Goal: Check status: Check status

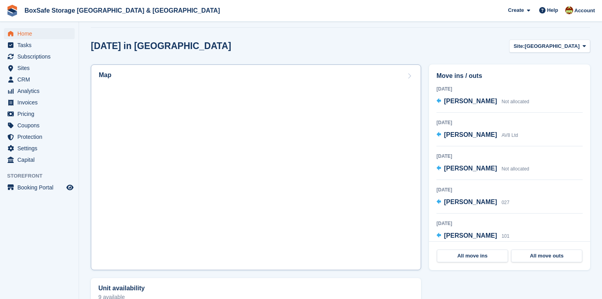
scroll to position [190, 0]
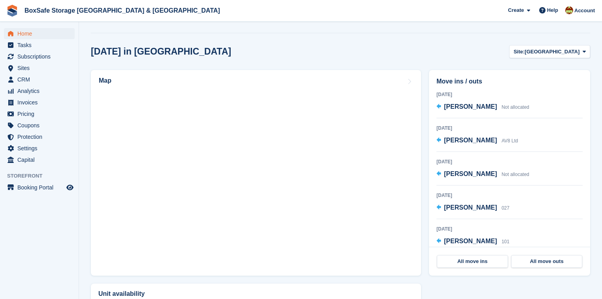
click at [245, 49] on div "Today in Christchurch Site: Christchurch Christchurch Portland" at bounding box center [340, 51] width 499 height 13
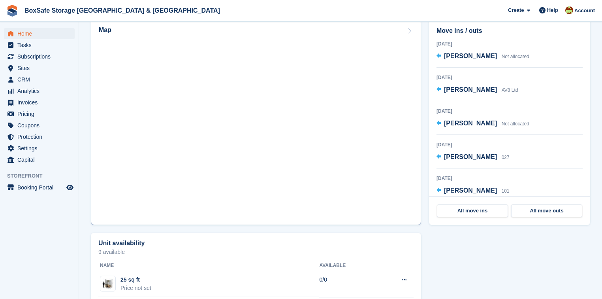
scroll to position [126, 0]
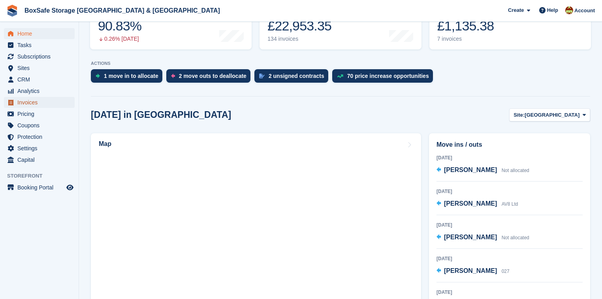
click at [19, 102] on span "Invoices" at bounding box center [40, 102] width 47 height 11
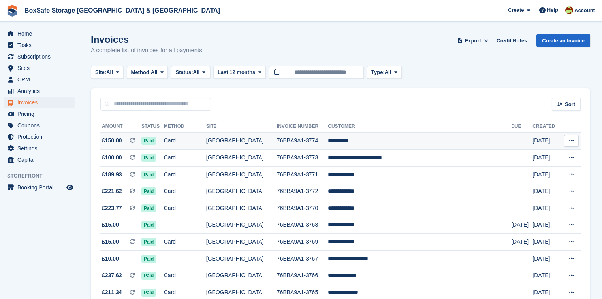
click at [256, 140] on td "[GEOGRAPHIC_DATA]" at bounding box center [241, 140] width 71 height 17
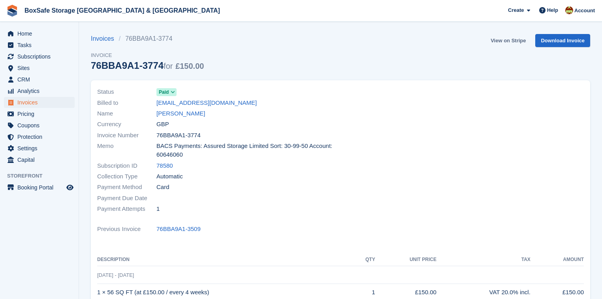
click at [515, 37] on link "View on Stripe" at bounding box center [507, 40] width 41 height 13
